Goal: Task Accomplishment & Management: Use online tool/utility

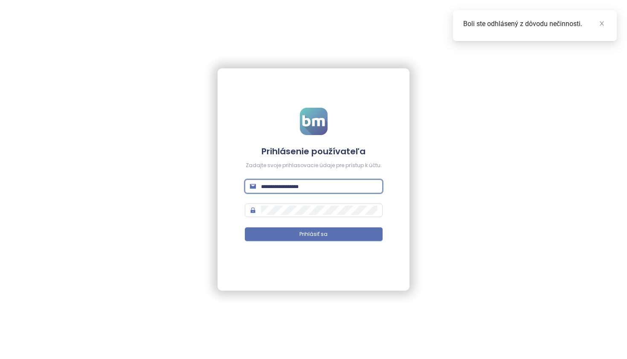
type input "**********"
click at [314, 234] on button "Prihlásiť sa" at bounding box center [314, 234] width 138 height 14
